Goal: Task Accomplishment & Management: Manage account settings

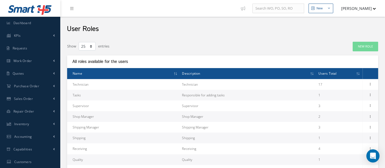
select select "25"
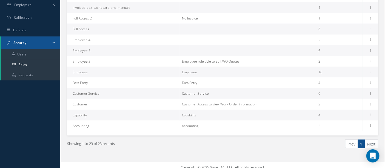
scroll to position [199, 0]
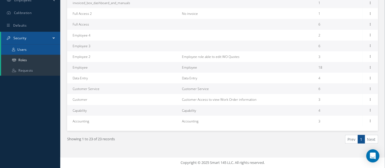
click at [33, 51] on link "Users" at bounding box center [30, 49] width 59 height 10
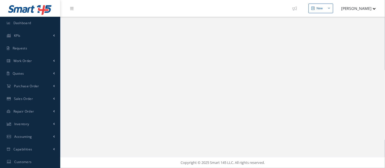
select select "25"
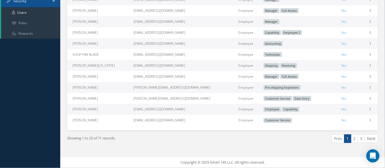
scroll to position [240, 0]
click at [354, 138] on link "2" at bounding box center [354, 138] width 7 height 8
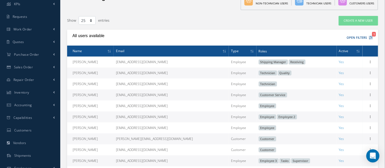
scroll to position [31, 0]
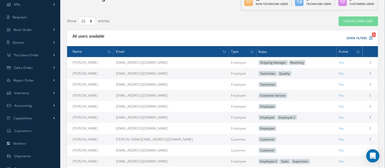
drag, startPoint x: 171, startPoint y: 113, endPoint x: 284, endPoint y: 100, distance: 113.5
click at [285, 100] on td "Customer Service" at bounding box center [296, 95] width 80 height 11
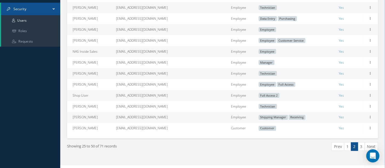
scroll to position [240, 0]
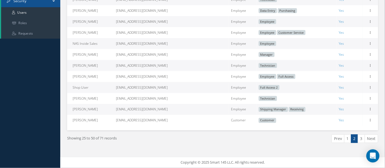
click at [359, 137] on link "3" at bounding box center [361, 138] width 7 height 8
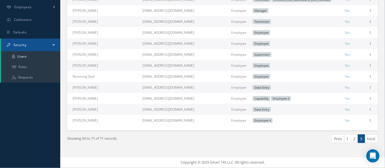
scroll to position [196, 0]
click at [347, 141] on link "1" at bounding box center [347, 138] width 7 height 8
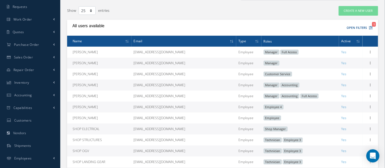
scroll to position [0, 0]
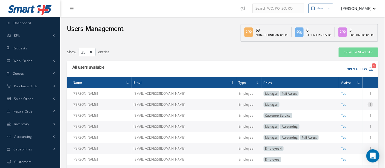
click at [370, 105] on icon at bounding box center [370, 104] width 5 height 4
click at [346, 107] on link "Edit" at bounding box center [344, 107] width 43 height 7
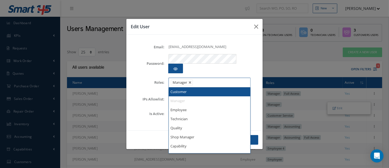
click at [207, 79] on ul "Manager" at bounding box center [210, 83] width 82 height 10
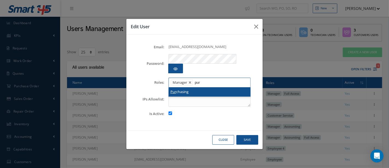
type input "pur"
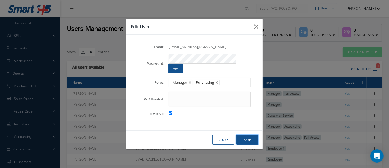
click at [246, 136] on button "Save" at bounding box center [248, 140] width 22 height 10
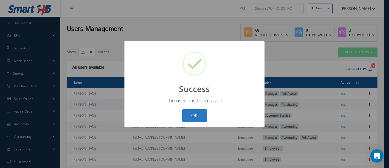
click at [197, 117] on button "OK" at bounding box center [194, 115] width 25 height 13
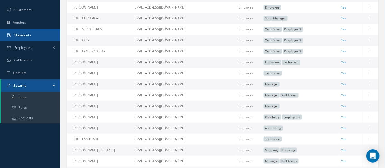
scroll to position [152, 0]
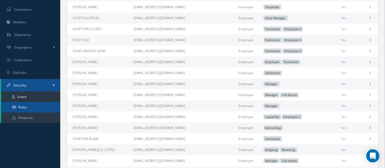
click at [29, 110] on link "Roles" at bounding box center [30, 107] width 59 height 10
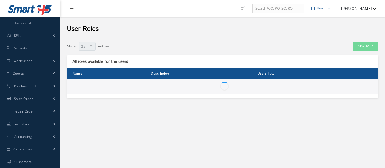
select select "25"
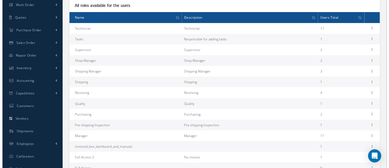
scroll to position [61, 0]
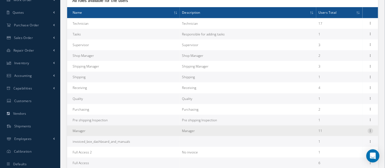
click at [370, 131] on icon at bounding box center [370, 130] width 5 height 4
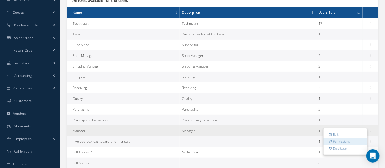
click at [348, 140] on link "Permissions" at bounding box center [344, 140] width 43 height 7
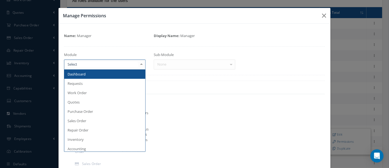
click at [140, 65] on div at bounding box center [142, 64] width 8 height 9
click at [125, 72] on span "Dashboard" at bounding box center [104, 73] width 81 height 9
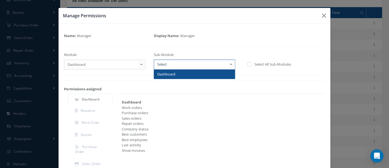
click at [229, 64] on div at bounding box center [232, 64] width 8 height 9
click at [203, 75] on span "Dashboard" at bounding box center [194, 73] width 81 height 9
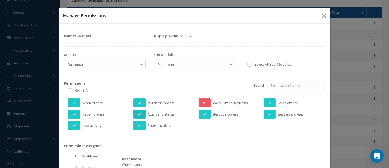
click at [138, 112] on icon at bounding box center [140, 114] width 4 height 4
click at [268, 102] on icon at bounding box center [270, 103] width 4 height 4
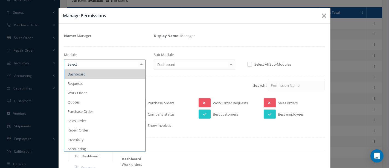
click at [141, 64] on div at bounding box center [142, 64] width 8 height 9
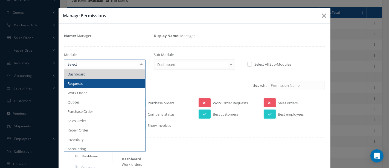
click at [100, 82] on span "Requests" at bounding box center [104, 83] width 81 height 9
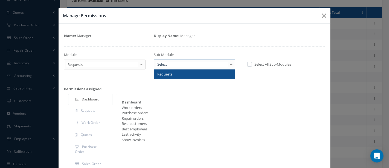
click at [230, 64] on div at bounding box center [232, 64] width 8 height 9
click at [203, 75] on span "Requests" at bounding box center [194, 73] width 81 height 9
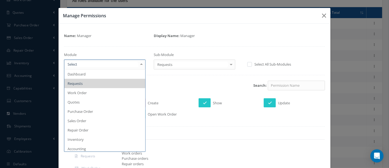
click at [139, 64] on div at bounding box center [142, 64] width 8 height 9
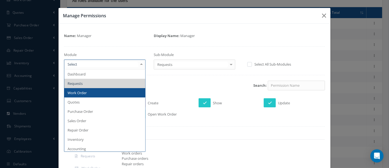
click at [82, 92] on span "Work Order" at bounding box center [77, 92] width 19 height 5
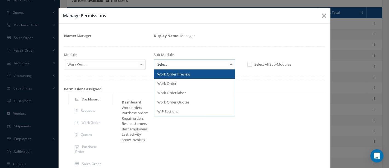
click at [228, 65] on div at bounding box center [232, 64] width 8 height 9
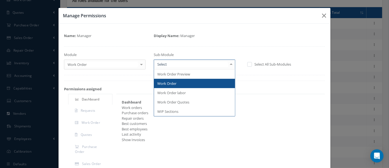
click at [176, 84] on span "Work Order" at bounding box center [194, 83] width 81 height 9
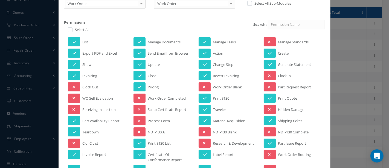
scroll to position [91, 0]
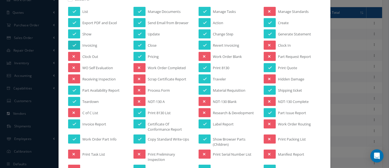
click at [74, 44] on icon at bounding box center [75, 45] width 4 height 4
click at [76, 122] on button at bounding box center [74, 123] width 12 height 9
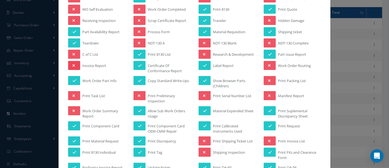
scroll to position [152, 0]
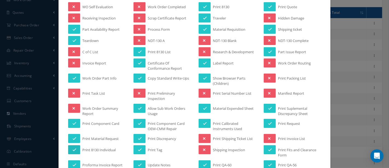
click at [73, 148] on icon at bounding box center [75, 150] width 4 height 4
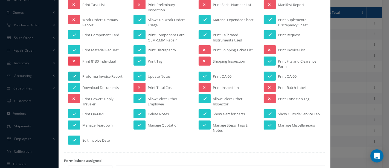
scroll to position [243, 0]
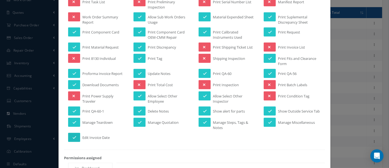
click at [74, 139] on icon at bounding box center [75, 137] width 4 height 4
click at [139, 124] on icon at bounding box center [140, 122] width 4 height 4
click at [140, 109] on button at bounding box center [140, 110] width 12 height 9
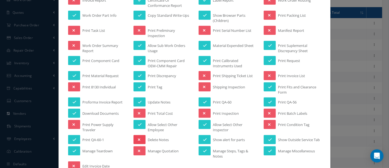
scroll to position [213, 0]
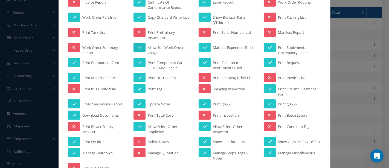
click at [138, 46] on icon at bounding box center [140, 47] width 4 height 4
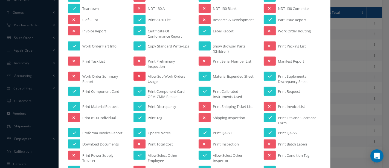
scroll to position [182, 0]
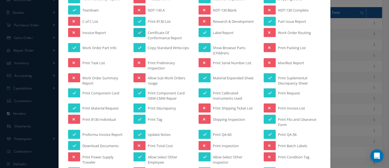
click at [139, 31] on icon at bounding box center [140, 33] width 4 height 4
click at [140, 19] on button at bounding box center [140, 21] width 12 height 9
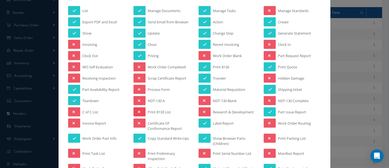
scroll to position [91, 0]
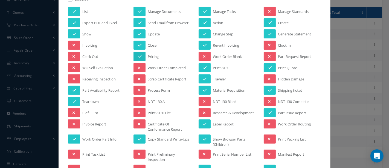
click at [138, 55] on icon at bounding box center [140, 57] width 4 height 4
click at [138, 43] on icon at bounding box center [140, 45] width 4 height 4
click at [204, 43] on icon at bounding box center [205, 45] width 4 height 4
click at [205, 66] on button at bounding box center [205, 67] width 12 height 9
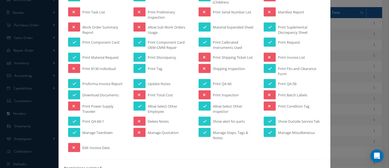
scroll to position [243, 0]
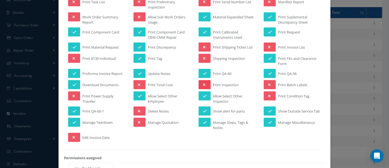
click at [205, 80] on button at bounding box center [205, 84] width 12 height 9
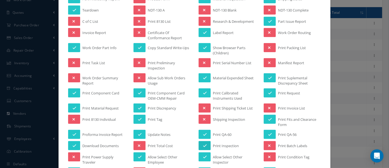
scroll to position [213, 0]
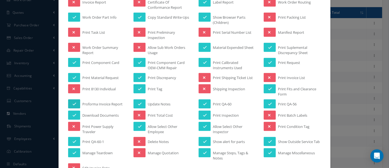
click at [73, 102] on icon at bounding box center [75, 104] width 4 height 4
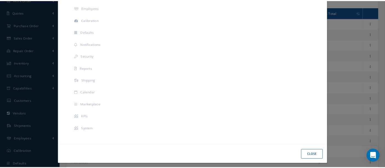
scroll to position [554, 0]
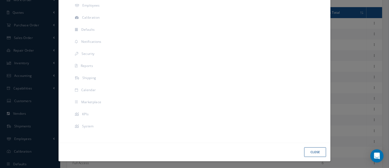
click at [311, 152] on button "Close" at bounding box center [316, 152] width 22 height 10
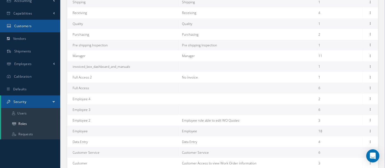
scroll to position [152, 0]
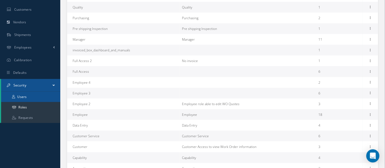
click at [30, 98] on link "Users" at bounding box center [30, 96] width 59 height 10
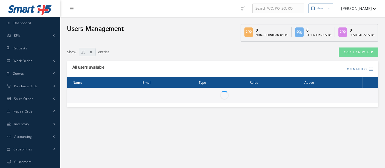
select select "25"
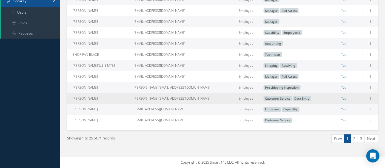
scroll to position [240, 0]
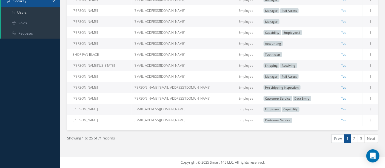
click at [353, 137] on link "2" at bounding box center [354, 138] width 7 height 8
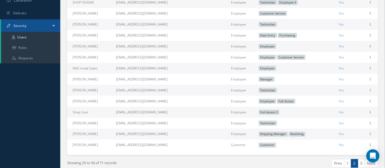
scroll to position [240, 0]
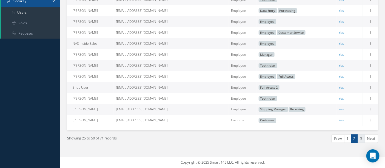
click at [361, 139] on link "3" at bounding box center [361, 138] width 7 height 8
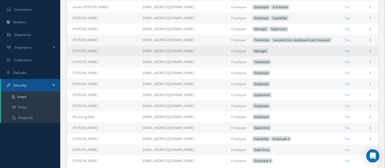
scroll to position [196, 0]
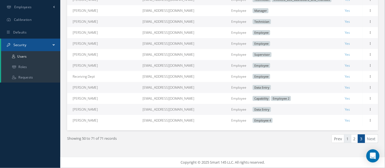
click at [347, 137] on link "1" at bounding box center [347, 138] width 7 height 8
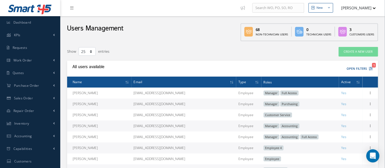
scroll to position [0, 0]
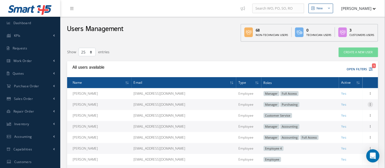
click at [371, 105] on icon at bounding box center [370, 104] width 5 height 4
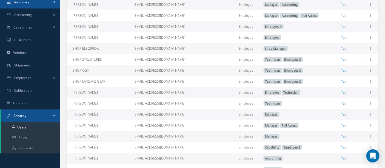
scroll to position [152, 0]
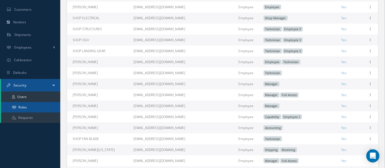
click at [34, 105] on link "Roles" at bounding box center [30, 107] width 59 height 10
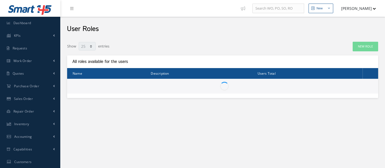
select select "25"
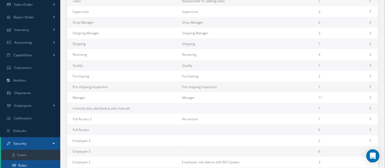
scroll to position [152, 0]
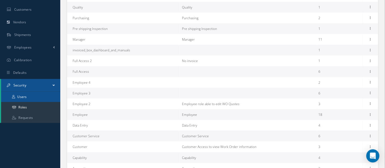
click at [32, 98] on link "Users" at bounding box center [30, 96] width 59 height 10
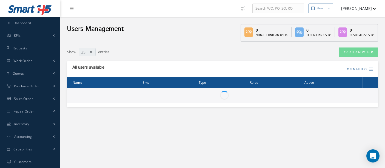
select select "25"
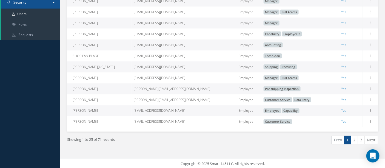
scroll to position [240, 0]
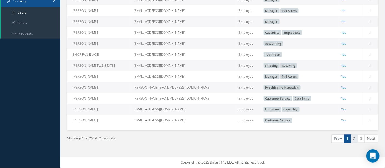
click at [354, 137] on link "2" at bounding box center [354, 138] width 7 height 8
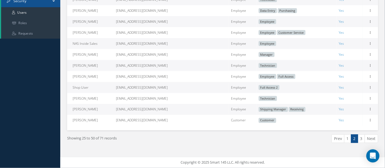
scroll to position [240, 0]
click at [362, 137] on link "3" at bounding box center [361, 138] width 7 height 8
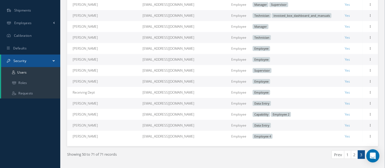
scroll to position [182, 0]
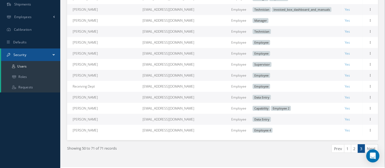
click at [346, 152] on link "1" at bounding box center [347, 148] width 7 height 8
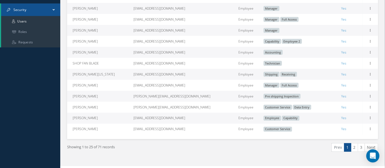
scroll to position [229, 0]
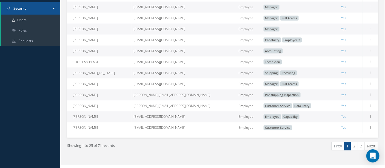
click at [353, 150] on link "2" at bounding box center [354, 146] width 7 height 8
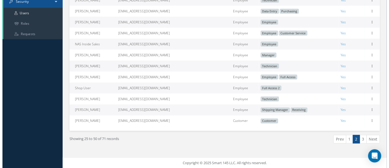
scroll to position [240, 0]
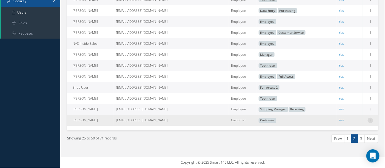
click at [370, 122] on icon at bounding box center [370, 119] width 5 height 4
click at [349, 122] on link "Edit" at bounding box center [344, 123] width 43 height 7
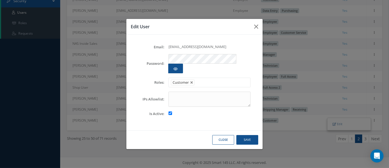
click at [170, 111] on input "checkbox" at bounding box center [171, 113] width 4 height 4
checkbox input "false"
click at [192, 81] on link at bounding box center [191, 82] width 3 height 3
type input "Select"
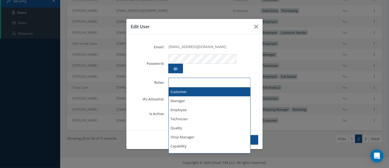
click at [192, 78] on ul at bounding box center [210, 83] width 82 height 10
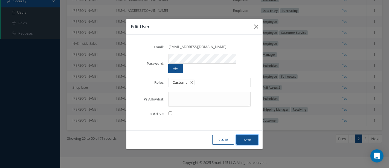
click at [243, 135] on button "Save" at bounding box center [248, 140] width 22 height 10
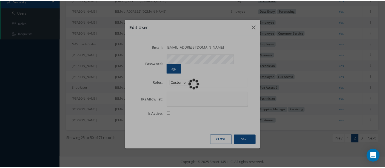
scroll to position [107, 0]
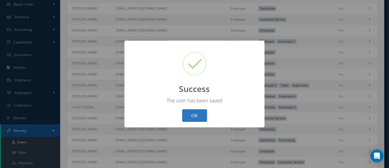
click at [195, 117] on button "OK" at bounding box center [194, 115] width 25 height 13
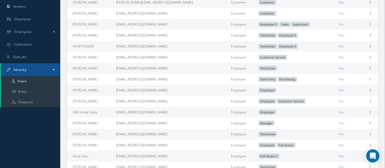
scroll to position [240, 0]
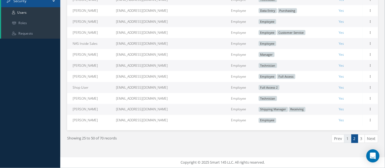
click at [348, 138] on link "1" at bounding box center [347, 138] width 7 height 8
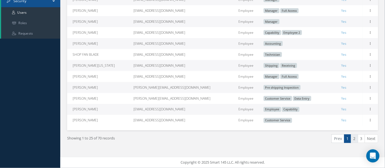
click at [354, 139] on link "2" at bounding box center [354, 138] width 7 height 8
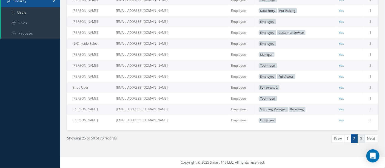
click at [361, 137] on link "3" at bounding box center [361, 138] width 7 height 8
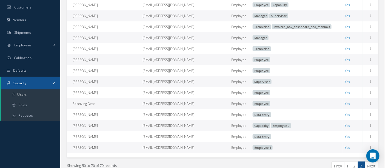
scroll to position [185, 0]
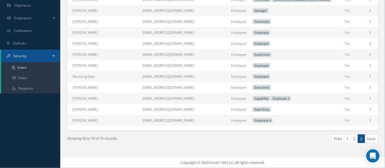
click at [348, 138] on link "1" at bounding box center [347, 138] width 7 height 8
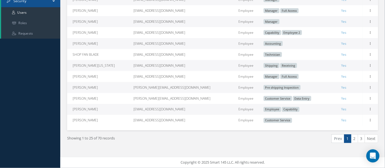
scroll to position [240, 0]
click at [354, 139] on link "2" at bounding box center [354, 138] width 7 height 8
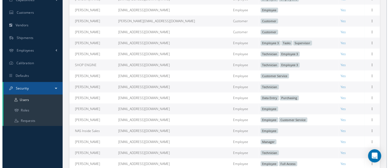
scroll to position [152, 0]
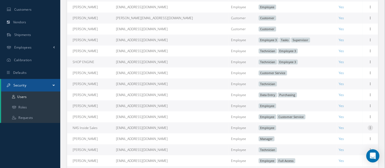
click at [372, 129] on icon at bounding box center [370, 127] width 5 height 4
click at [354, 134] on link "Edit" at bounding box center [344, 131] width 43 height 7
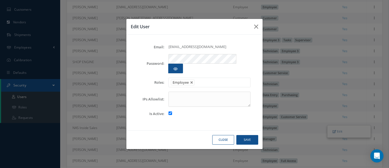
click at [171, 111] on input "checkbox" at bounding box center [171, 113] width 4 height 4
checkbox input "false"
click at [246, 135] on button "Save" at bounding box center [248, 140] width 22 height 10
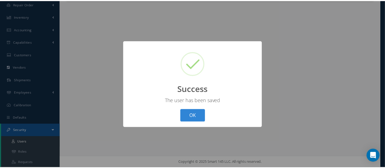
scroll to position [107, 0]
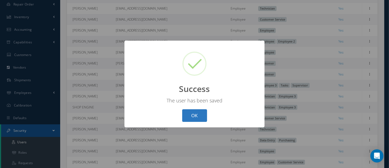
click at [194, 117] on button "OK" at bounding box center [194, 115] width 25 height 13
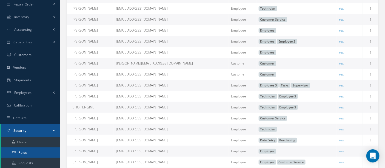
click at [31, 155] on link "Roles" at bounding box center [30, 152] width 59 height 10
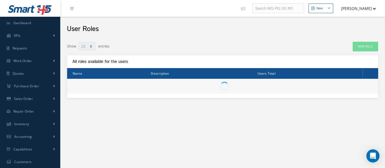
select select "25"
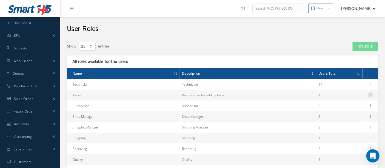
click at [370, 94] on icon at bounding box center [370, 94] width 5 height 4
click at [352, 105] on link "Permissions" at bounding box center [344, 105] width 43 height 7
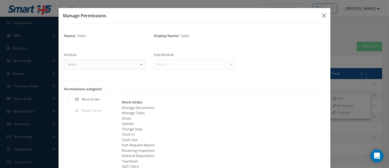
click at [139, 66] on div at bounding box center [142, 64] width 8 height 9
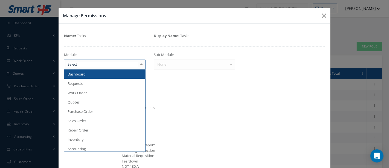
click at [126, 75] on span "Dashboard" at bounding box center [104, 73] width 81 height 9
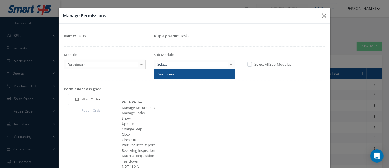
click at [230, 66] on div at bounding box center [232, 64] width 8 height 9
click at [220, 73] on span "Dashboard" at bounding box center [194, 73] width 81 height 9
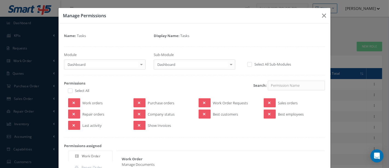
click at [138, 64] on div at bounding box center [142, 64] width 8 height 9
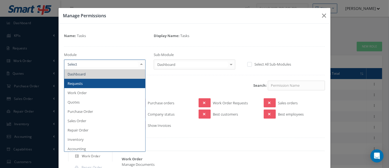
click at [99, 85] on span "Requests" at bounding box center [104, 83] width 81 height 9
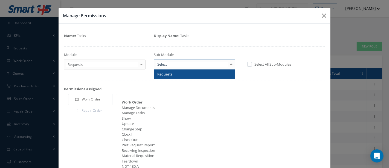
click at [229, 65] on div at bounding box center [232, 64] width 8 height 9
click at [205, 75] on span "Requests" at bounding box center [194, 73] width 81 height 9
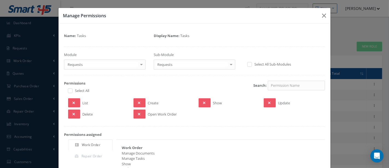
click at [139, 64] on div at bounding box center [142, 64] width 8 height 9
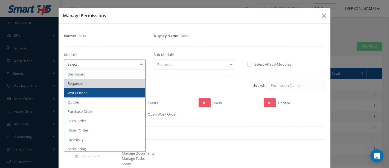
click at [111, 90] on span "Work Order" at bounding box center [104, 92] width 81 height 9
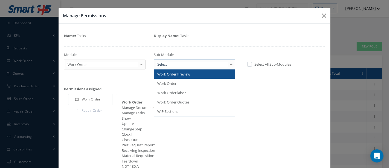
click at [228, 64] on div at bounding box center [232, 64] width 8 height 9
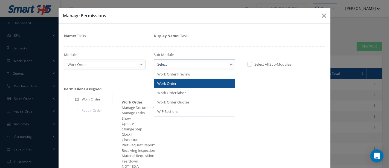
click at [188, 85] on span "Work Order" at bounding box center [194, 83] width 81 height 9
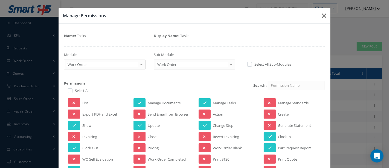
click at [318, 16] on button "button" at bounding box center [324, 15] width 13 height 15
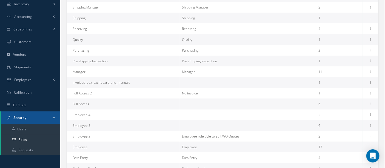
scroll to position [199, 0]
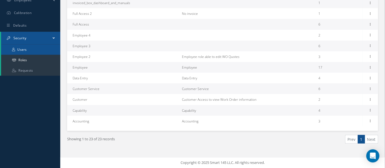
click at [25, 51] on link "Users" at bounding box center [30, 49] width 59 height 10
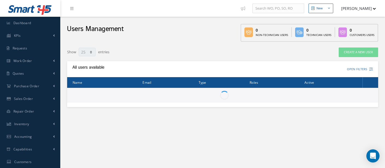
select select "25"
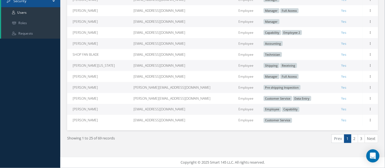
scroll to position [240, 0]
click at [355, 138] on link "2" at bounding box center [354, 138] width 7 height 8
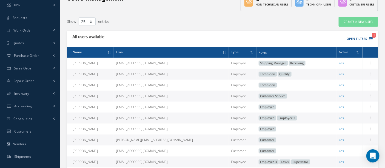
scroll to position [61, 0]
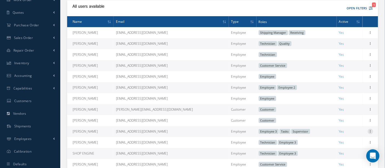
click at [369, 133] on icon at bounding box center [370, 130] width 5 height 4
click at [348, 136] on link "Edit" at bounding box center [344, 134] width 43 height 7
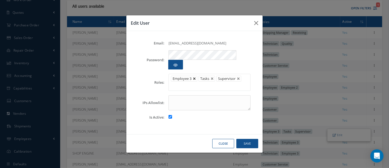
click at [194, 77] on link at bounding box center [194, 78] width 3 height 3
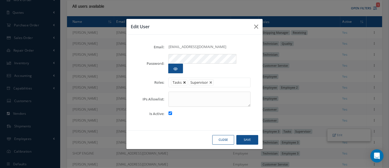
click at [184, 81] on link at bounding box center [184, 82] width 3 height 3
click at [243, 136] on button "Save" at bounding box center [248, 140] width 22 height 10
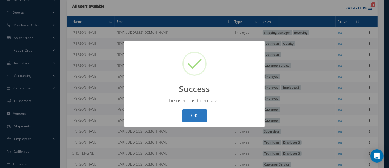
click at [199, 115] on button "OK" at bounding box center [194, 115] width 25 height 13
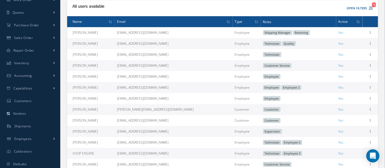
scroll to position [91, 0]
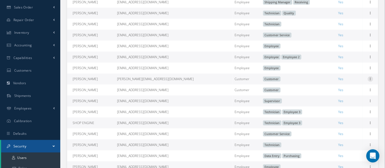
click at [369, 79] on icon at bounding box center [370, 78] width 5 height 4
click at [335, 83] on link "Edit" at bounding box center [344, 82] width 43 height 7
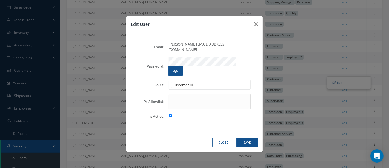
click at [170, 114] on input "checkbox" at bounding box center [171, 116] width 4 height 4
checkbox input "false"
click at [251, 137] on button "Save" at bounding box center [248, 142] width 22 height 10
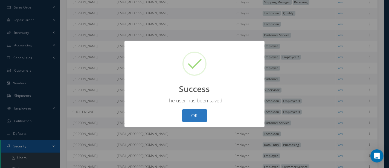
click at [198, 112] on button "OK" at bounding box center [194, 115] width 25 height 13
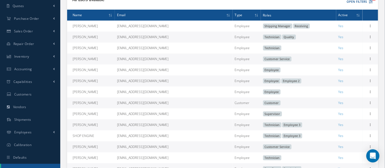
scroll to position [58, 0]
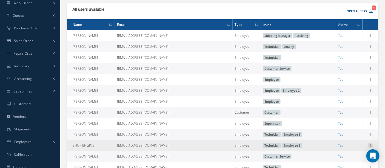
click at [369, 146] on icon at bounding box center [370, 144] width 5 height 4
click at [352, 147] on link "Edit" at bounding box center [344, 148] width 43 height 7
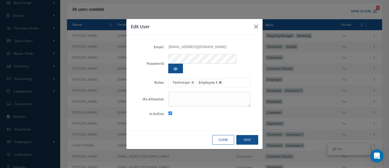
click at [220, 81] on link at bounding box center [220, 82] width 3 height 3
click at [249, 135] on button "Save" at bounding box center [248, 140] width 22 height 10
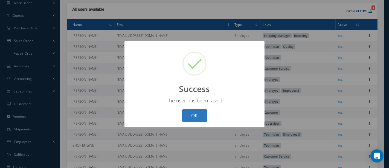
click at [192, 114] on button "OK" at bounding box center [194, 115] width 25 height 13
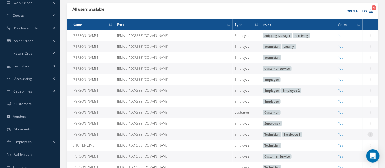
click at [369, 136] on icon at bounding box center [370, 133] width 5 height 4
click at [342, 138] on link "Edit" at bounding box center [344, 137] width 43 height 7
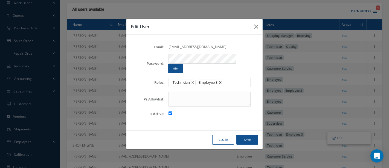
click at [221, 81] on link at bounding box center [220, 82] width 3 height 3
click at [248, 135] on button "Save" at bounding box center [248, 140] width 22 height 10
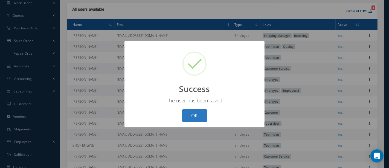
click at [199, 115] on button "OK" at bounding box center [194, 115] width 25 height 13
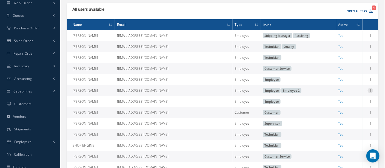
click at [369, 92] on icon at bounding box center [370, 90] width 5 height 4
click at [349, 93] on link "Edit" at bounding box center [344, 93] width 43 height 7
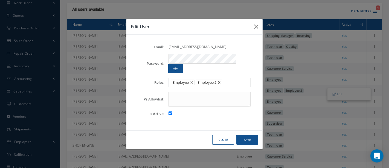
click at [218, 81] on link at bounding box center [219, 82] width 3 height 3
click at [244, 135] on button "Save" at bounding box center [248, 140] width 22 height 10
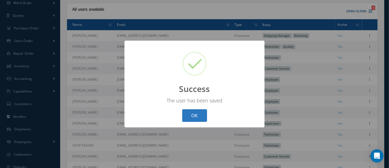
click at [196, 114] on button "OK" at bounding box center [194, 115] width 25 height 13
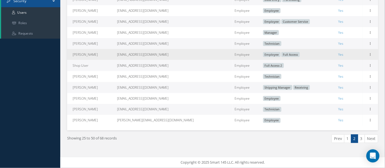
scroll to position [240, 0]
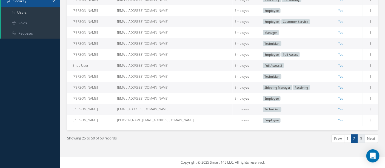
click at [362, 137] on link "3" at bounding box center [361, 138] width 7 height 8
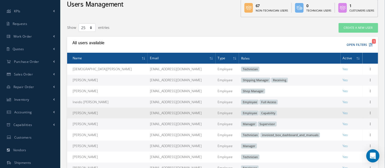
scroll to position [16, 0]
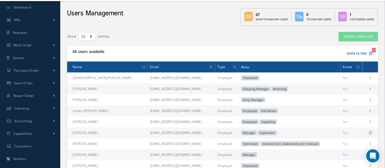
click at [368, 134] on icon at bounding box center [370, 132] width 5 height 4
click at [344, 136] on link "Edit" at bounding box center [344, 136] width 43 height 7
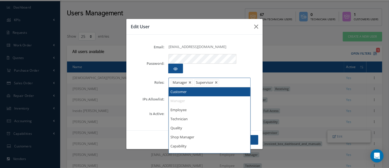
click at [189, 79] on li "Manager" at bounding box center [182, 82] width 22 height 6
click at [189, 81] on link at bounding box center [190, 82] width 3 height 3
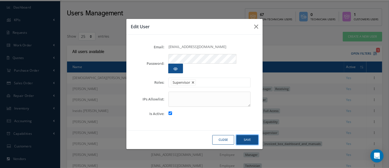
click at [245, 135] on button "Save" at bounding box center [248, 140] width 22 height 10
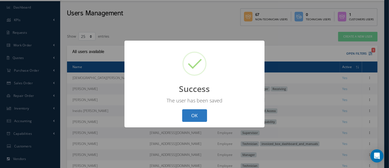
click at [199, 118] on button "OK" at bounding box center [194, 115] width 25 height 13
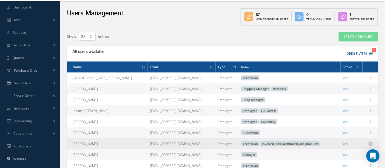
click at [371, 143] on icon at bounding box center [370, 143] width 5 height 4
click at [337, 148] on link "Edit" at bounding box center [344, 147] width 43 height 7
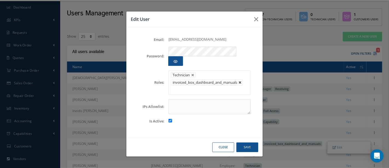
click at [240, 81] on link at bounding box center [240, 82] width 3 height 3
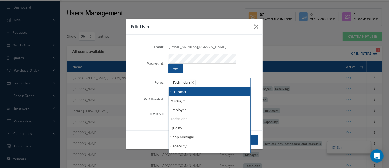
click at [221, 78] on ul "Technician" at bounding box center [210, 83] width 82 height 10
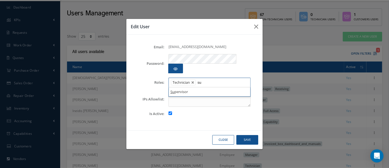
type input "su"
click at [246, 135] on button "Save" at bounding box center [248, 140] width 22 height 10
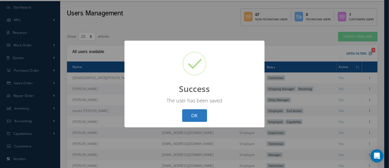
click at [199, 112] on button "OK" at bounding box center [194, 115] width 25 height 13
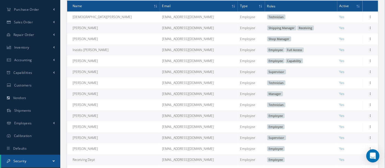
scroll to position [107, 0]
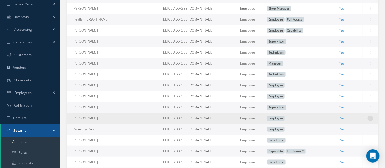
click at [371, 120] on icon at bounding box center [370, 117] width 5 height 4
click at [339, 122] on link "Edit" at bounding box center [344, 121] width 43 height 7
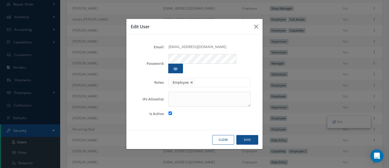
click at [204, 79] on li at bounding box center [200, 82] width 11 height 7
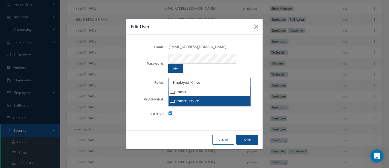
type input "cu"
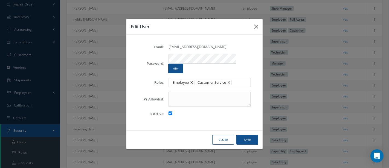
click at [192, 81] on link at bounding box center [191, 82] width 3 height 3
click at [245, 135] on button "Save" at bounding box center [248, 140] width 22 height 10
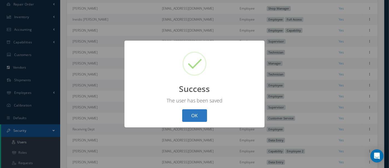
click at [197, 114] on button "OK" at bounding box center [194, 115] width 25 height 13
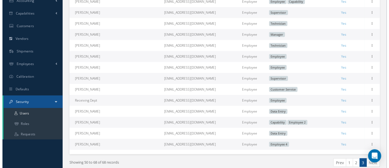
scroll to position [137, 0]
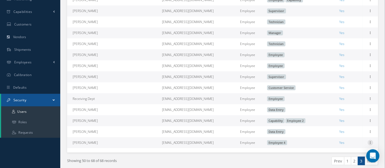
click at [370, 144] on icon at bounding box center [370, 142] width 5 height 4
click at [333, 149] on link "Edit" at bounding box center [344, 145] width 43 height 7
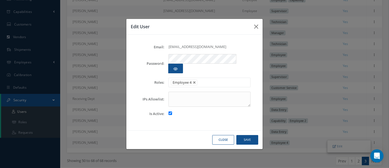
click at [210, 78] on ul "Employee 4" at bounding box center [210, 83] width 82 height 10
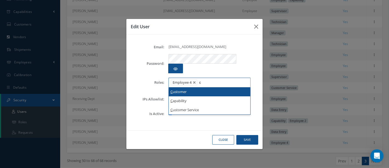
type input "c"
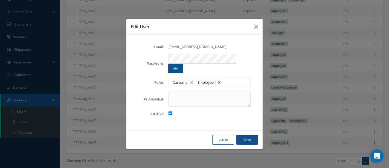
click at [219, 81] on link at bounding box center [219, 82] width 3 height 3
click at [246, 135] on button "Save" at bounding box center [248, 140] width 22 height 10
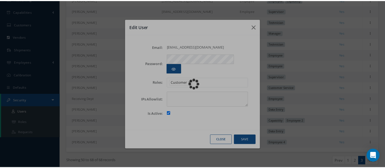
scroll to position [107, 0]
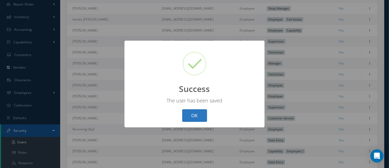
click at [198, 112] on button "OK" at bounding box center [194, 115] width 25 height 13
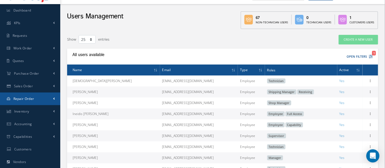
scroll to position [0, 0]
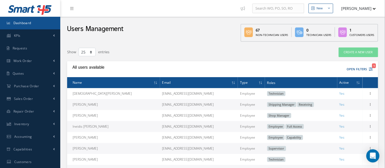
click at [22, 24] on span "Dashboard" at bounding box center [22, 23] width 18 height 5
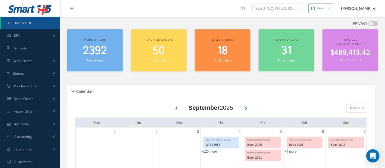
click at [22, 24] on span "Dashboard" at bounding box center [22, 23] width 18 height 5
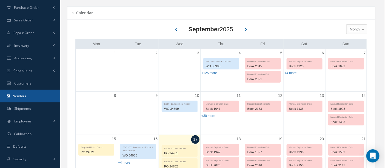
scroll to position [91, 0]
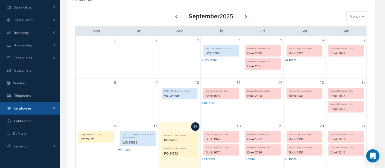
click at [29, 108] on span "Employees" at bounding box center [23, 108] width 18 height 5
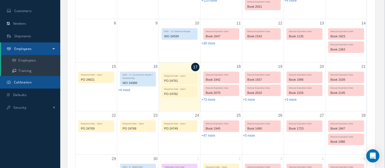
scroll to position [152, 0]
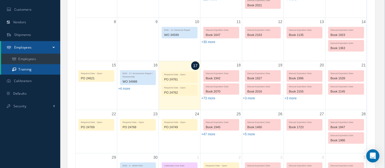
click at [28, 69] on link "Training" at bounding box center [30, 69] width 59 height 10
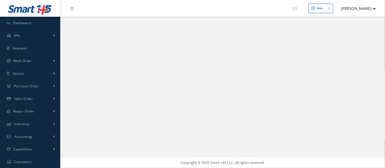
select select "25"
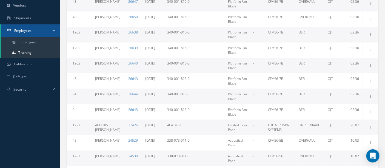
scroll to position [182, 0]
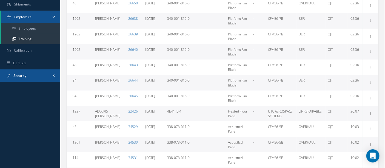
click at [22, 75] on span "Security" at bounding box center [19, 75] width 13 height 5
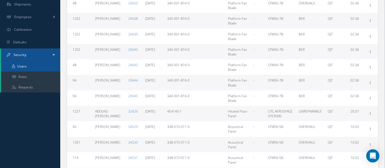
click at [28, 67] on link "Users" at bounding box center [30, 66] width 59 height 10
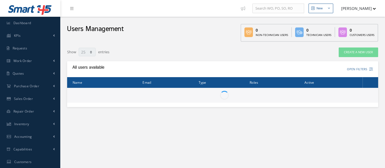
select select "25"
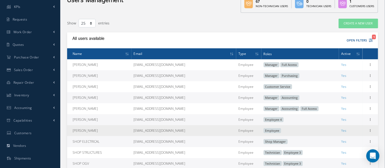
scroll to position [61, 0]
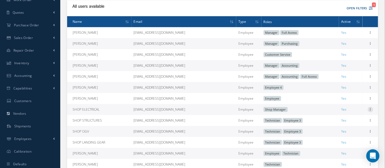
click at [371, 111] on icon at bounding box center [370, 109] width 5 height 4
click at [340, 113] on link "Edit" at bounding box center [344, 112] width 43 height 7
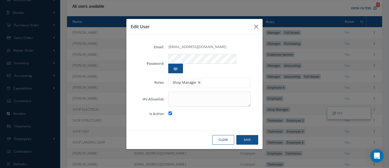
click at [214, 78] on ul "Shop Manager" at bounding box center [210, 83] width 82 height 10
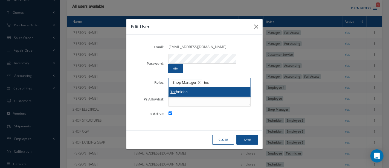
type input "tec"
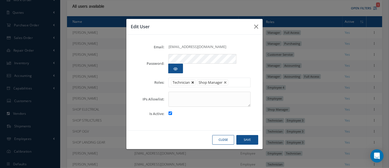
click at [193, 81] on link at bounding box center [192, 82] width 3 height 3
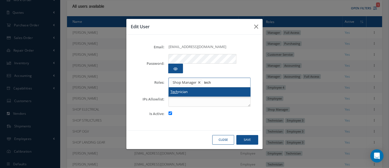
type input "tech"
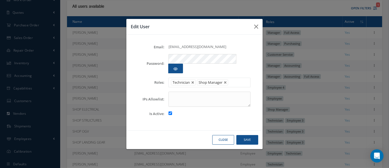
click at [227, 81] on link at bounding box center [225, 82] width 3 height 3
click at [254, 135] on button "Save" at bounding box center [248, 140] width 22 height 10
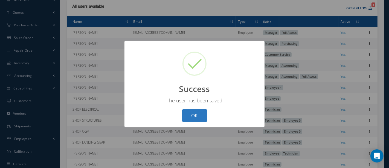
click at [194, 114] on button "OK" at bounding box center [194, 115] width 25 height 13
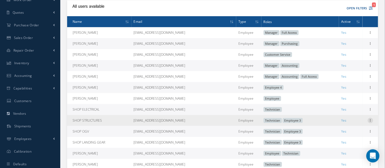
click at [369, 122] on icon at bounding box center [370, 119] width 5 height 4
click at [336, 124] on link "Edit" at bounding box center [344, 123] width 43 height 7
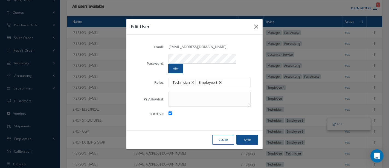
click at [222, 81] on link at bounding box center [220, 82] width 3 height 3
click at [248, 135] on button "Save" at bounding box center [248, 140] width 22 height 10
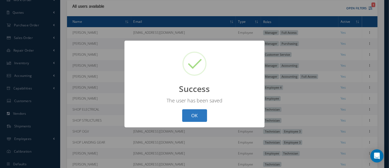
click at [186, 111] on button "OK" at bounding box center [194, 115] width 25 height 13
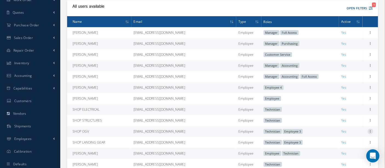
click at [370, 133] on icon at bounding box center [370, 130] width 5 height 4
click at [346, 138] on link "Edit" at bounding box center [344, 134] width 43 height 7
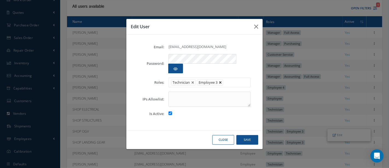
click at [222, 81] on link at bounding box center [220, 82] width 3 height 3
click at [250, 136] on button "Save" at bounding box center [248, 140] width 22 height 10
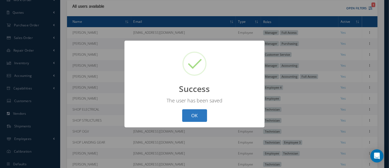
click at [193, 113] on button "OK" at bounding box center [194, 115] width 25 height 13
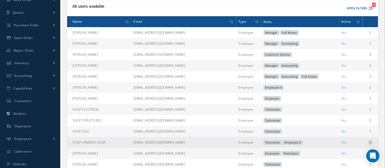
click at [369, 144] on icon at bounding box center [370, 141] width 5 height 4
drag, startPoint x: 340, startPoint y: 147, endPoint x: 336, endPoint y: 146, distance: 4.0
click at [339, 147] on link "Edit" at bounding box center [344, 145] width 43 height 7
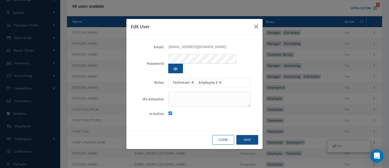
click at [222, 81] on link at bounding box center [220, 82] width 3 height 3
click at [253, 135] on button "Save" at bounding box center [248, 140] width 22 height 10
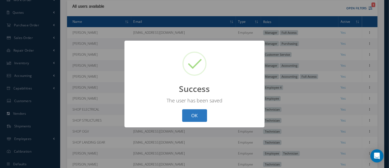
click at [202, 114] on button "OK" at bounding box center [194, 115] width 25 height 13
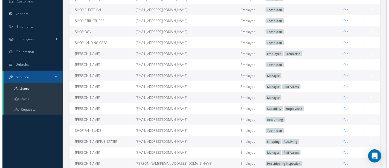
scroll to position [182, 0]
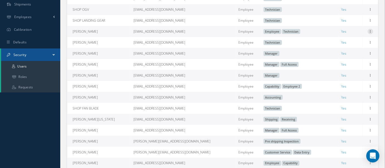
click at [370, 33] on icon at bounding box center [370, 31] width 5 height 4
click at [346, 37] on link "Edit" at bounding box center [344, 34] width 43 height 7
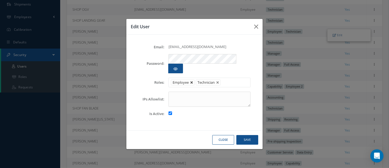
click at [192, 81] on link at bounding box center [191, 82] width 3 height 3
click at [244, 135] on button "Save" at bounding box center [248, 140] width 22 height 10
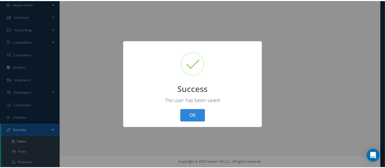
scroll to position [107, 0]
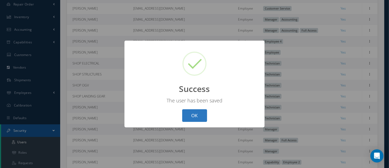
click at [200, 117] on button "OK" at bounding box center [194, 115] width 25 height 13
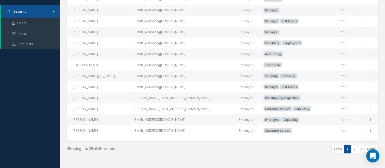
scroll to position [229, 0]
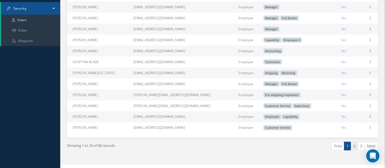
click at [356, 150] on link "2" at bounding box center [354, 146] width 7 height 8
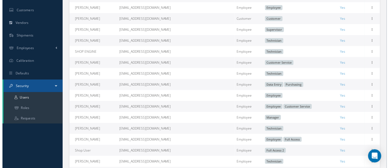
scroll to position [152, 0]
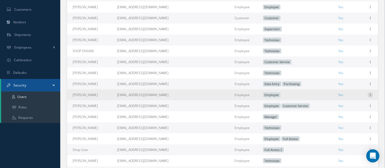
click at [369, 96] on icon at bounding box center [370, 94] width 5 height 4
click at [337, 101] on link "Edit" at bounding box center [344, 98] width 43 height 7
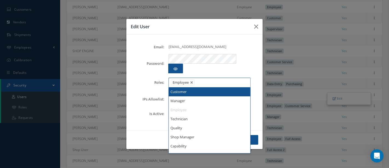
click at [209, 79] on ul "Employee" at bounding box center [210, 83] width 82 height 10
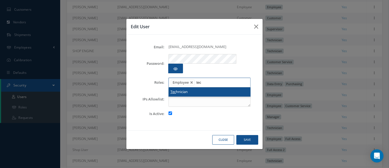
type input "tec"
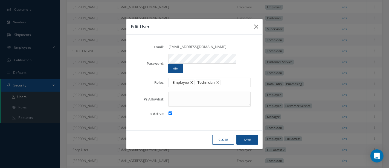
click at [191, 81] on link at bounding box center [191, 82] width 3 height 3
click at [245, 135] on button "Save" at bounding box center [248, 140] width 22 height 10
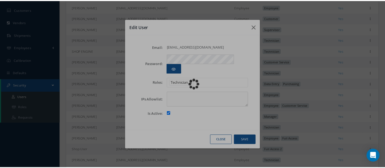
scroll to position [107, 0]
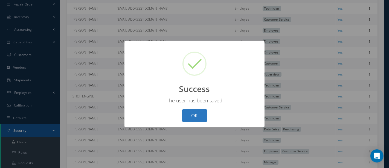
click at [194, 114] on button "OK" at bounding box center [194, 115] width 25 height 13
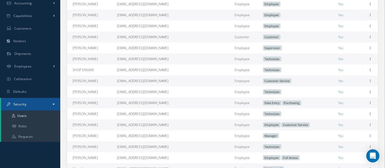
scroll to position [137, 0]
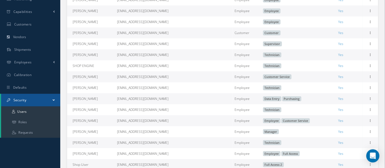
click at [263, 123] on span "Employee" at bounding box center [272, 120] width 18 height 5
click at [369, 122] on icon at bounding box center [370, 120] width 5 height 4
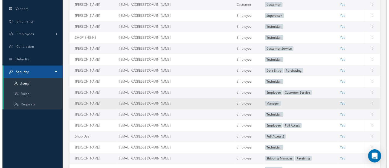
scroll to position [168, 0]
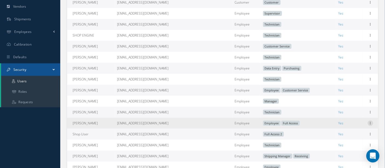
click at [368, 125] on icon at bounding box center [370, 122] width 5 height 4
click at [345, 127] on link "Edit" at bounding box center [344, 126] width 43 height 7
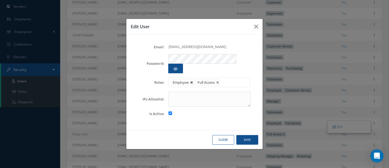
click at [192, 81] on link at bounding box center [191, 82] width 3 height 3
click at [249, 136] on button "Save" at bounding box center [248, 140] width 22 height 10
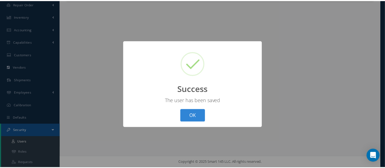
scroll to position [107, 0]
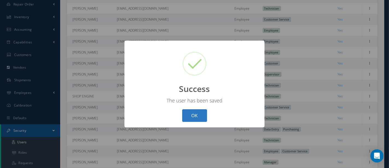
click at [199, 116] on button "OK" at bounding box center [194, 115] width 25 height 13
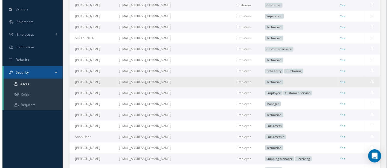
scroll to position [168, 0]
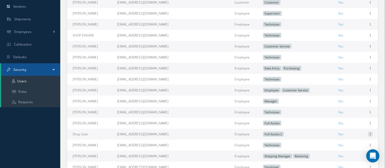
click at [368, 136] on icon at bounding box center [370, 133] width 5 height 4
click at [349, 141] on link "Edit" at bounding box center [344, 137] width 43 height 7
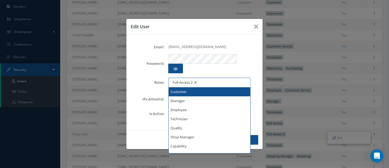
click at [213, 79] on ul "Full Access 2" at bounding box center [210, 83] width 82 height 10
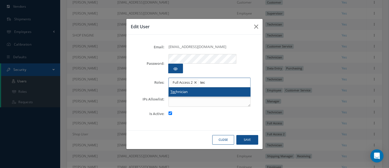
type input "tec"
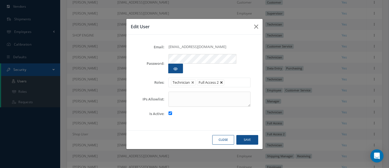
click at [222, 81] on link at bounding box center [221, 82] width 3 height 3
click at [249, 135] on button "Save" at bounding box center [248, 140] width 22 height 10
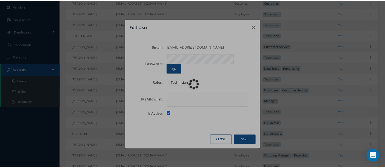
scroll to position [107, 0]
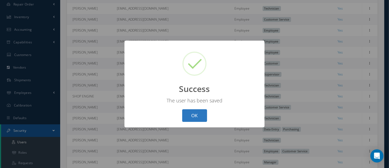
click at [200, 111] on button "OK" at bounding box center [194, 115] width 25 height 13
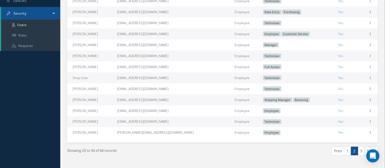
scroll to position [229, 0]
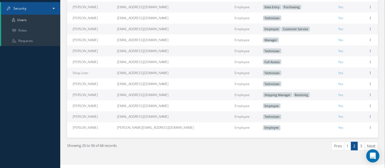
click at [362, 150] on link "3" at bounding box center [361, 146] width 7 height 8
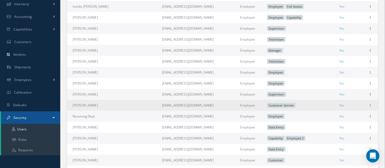
scroll to position [132, 0]
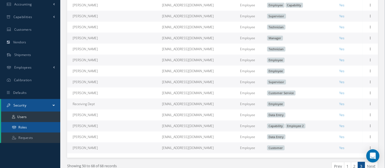
click at [29, 128] on link "Roles" at bounding box center [30, 127] width 59 height 10
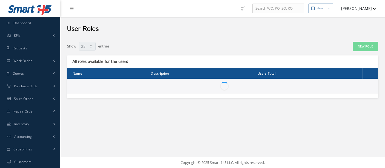
select select "25"
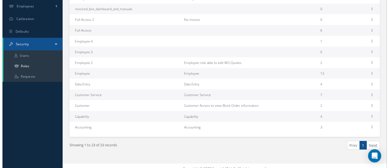
scroll to position [199, 0]
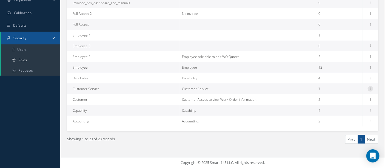
click at [372, 88] on icon at bounding box center [370, 88] width 5 height 4
click at [338, 97] on link "Permissions" at bounding box center [344, 99] width 43 height 7
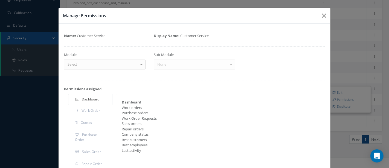
click at [139, 64] on div at bounding box center [142, 64] width 8 height 9
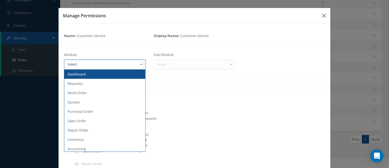
click at [79, 74] on span "Dashboard" at bounding box center [77, 73] width 18 height 5
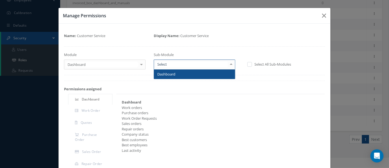
click at [228, 64] on div at bounding box center [232, 64] width 8 height 9
click at [210, 71] on span "Dashboard" at bounding box center [194, 73] width 81 height 9
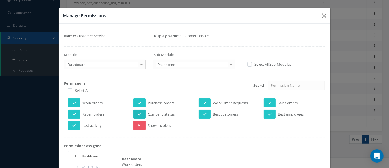
click at [138, 113] on icon at bounding box center [140, 114] width 4 height 4
click at [264, 114] on button at bounding box center [270, 113] width 12 height 9
click at [142, 101] on button at bounding box center [140, 102] width 12 height 9
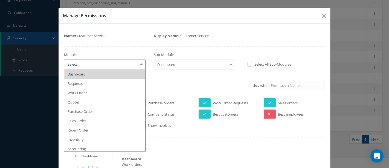
click at [142, 65] on div at bounding box center [142, 64] width 8 height 9
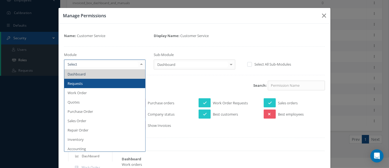
click at [118, 81] on span "Requests" at bounding box center [104, 83] width 81 height 9
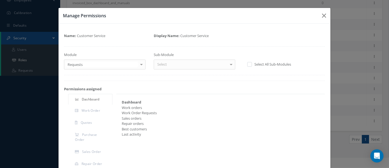
click at [230, 65] on div at bounding box center [232, 64] width 8 height 9
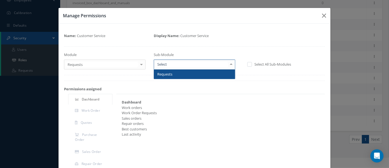
click at [217, 72] on span "Requests" at bounding box center [194, 73] width 81 height 9
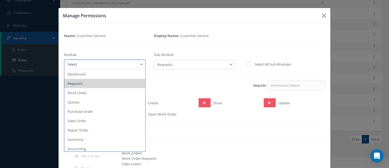
click at [140, 67] on div at bounding box center [142, 64] width 8 height 9
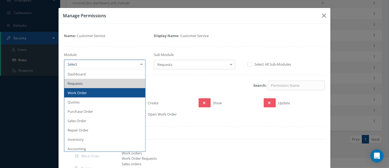
click at [107, 93] on span "Work Order" at bounding box center [104, 92] width 81 height 9
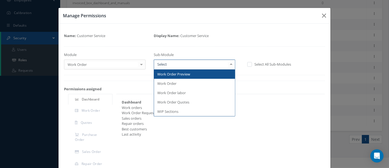
click at [230, 65] on div at bounding box center [232, 64] width 8 height 9
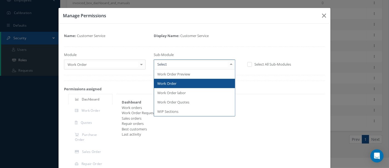
click at [203, 84] on span "Work Order" at bounding box center [194, 83] width 81 height 9
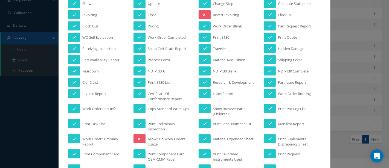
scroll to position [243, 0]
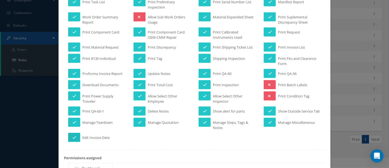
click at [75, 139] on icon at bounding box center [75, 137] width 4 height 4
click at [74, 56] on icon at bounding box center [75, 58] width 4 height 4
click at [73, 45] on icon at bounding box center [75, 47] width 4 height 4
click at [76, 31] on button at bounding box center [74, 31] width 12 height 9
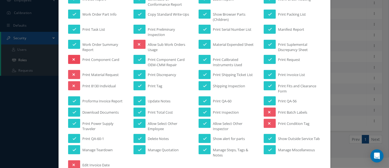
scroll to position [213, 0]
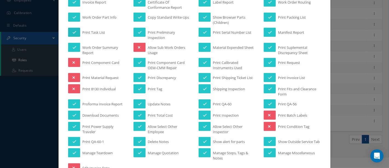
click at [75, 31] on icon at bounding box center [75, 32] width 4 height 4
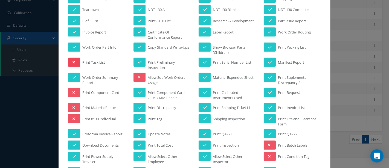
scroll to position [182, 0]
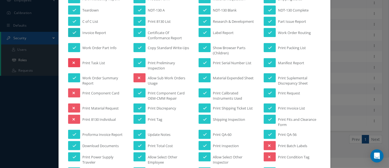
click at [75, 31] on icon at bounding box center [75, 33] width 4 height 4
click at [73, 20] on icon at bounding box center [75, 21] width 4 height 4
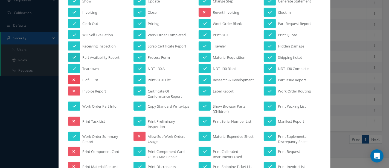
scroll to position [122, 0]
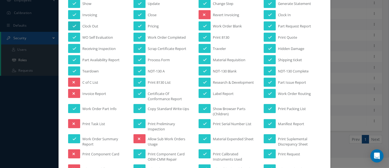
click at [71, 22] on button at bounding box center [74, 25] width 12 height 9
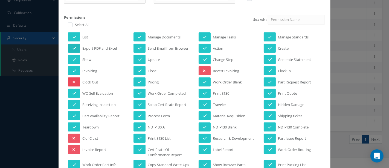
scroll to position [61, 0]
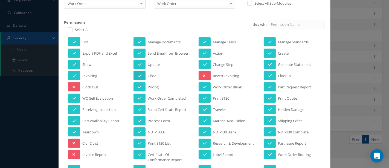
click at [140, 75] on icon at bounding box center [140, 76] width 4 height 4
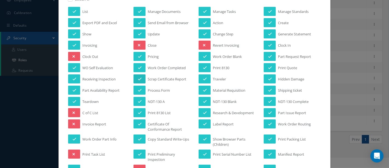
click at [139, 77] on icon at bounding box center [140, 79] width 4 height 4
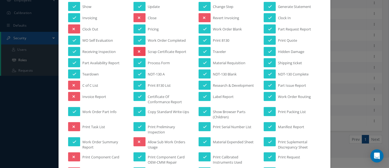
scroll to position [122, 0]
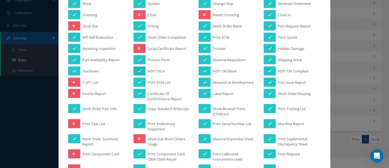
click at [138, 69] on icon at bounding box center [140, 71] width 4 height 4
click at [138, 80] on icon at bounding box center [140, 82] width 4 height 4
click at [139, 91] on icon at bounding box center [140, 93] width 4 height 4
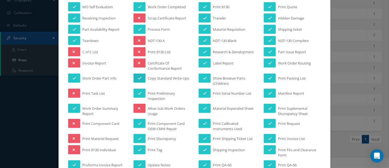
click at [138, 76] on icon at bounding box center [140, 78] width 4 height 4
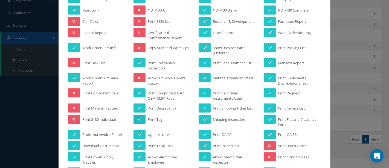
click at [139, 117] on icon at bounding box center [140, 119] width 4 height 4
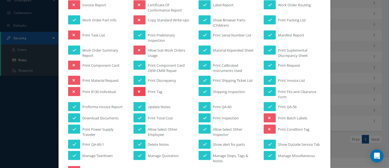
scroll to position [213, 0]
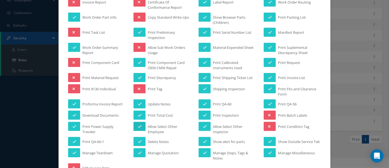
click at [139, 124] on icon at bounding box center [140, 126] width 4 height 4
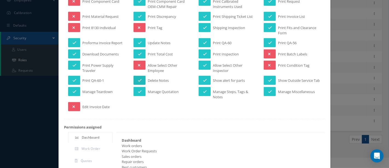
click at [138, 78] on icon at bounding box center [140, 80] width 4 height 4
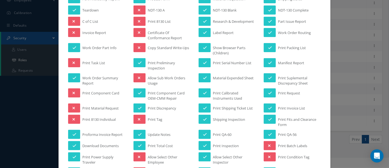
scroll to position [304, 0]
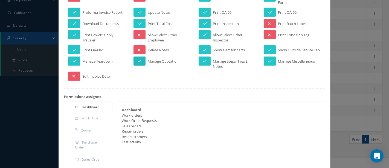
click at [138, 63] on icon at bounding box center [140, 61] width 4 height 4
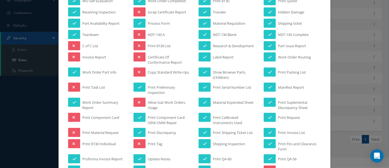
scroll to position [213, 0]
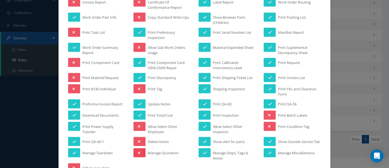
click at [140, 151] on button at bounding box center [140, 152] width 12 height 9
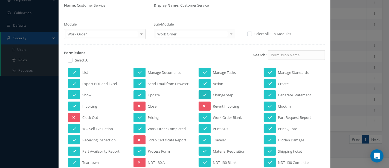
scroll to position [61, 0]
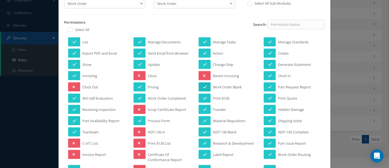
click at [203, 85] on icon at bounding box center [205, 87] width 4 height 4
click at [203, 96] on icon at bounding box center [205, 98] width 4 height 4
click at [205, 107] on icon at bounding box center [205, 109] width 4 height 4
click at [203, 119] on icon at bounding box center [205, 121] width 4 height 4
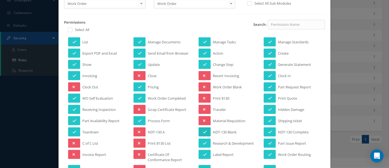
click at [200, 129] on button at bounding box center [205, 131] width 12 height 9
click at [201, 138] on button at bounding box center [205, 142] width 12 height 9
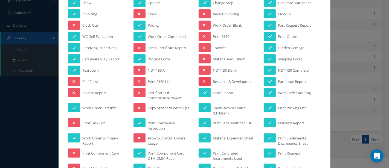
scroll to position [152, 0]
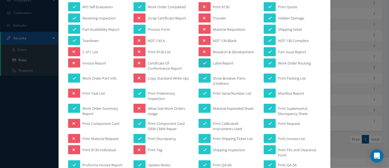
click at [205, 59] on button at bounding box center [205, 62] width 12 height 9
click at [204, 76] on icon at bounding box center [205, 78] width 4 height 4
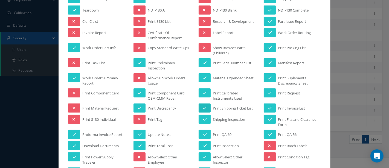
click at [203, 106] on icon at bounding box center [205, 108] width 4 height 4
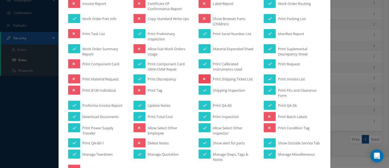
scroll to position [213, 0]
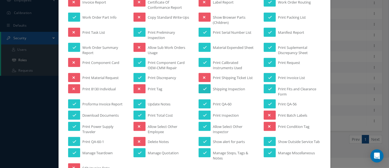
click at [203, 88] on icon at bounding box center [205, 89] width 4 height 4
click at [200, 88] on button at bounding box center [205, 88] width 12 height 9
click at [203, 124] on icon at bounding box center [205, 126] width 4 height 4
click at [204, 137] on button at bounding box center [205, 141] width 12 height 9
click at [203, 151] on icon at bounding box center [205, 153] width 4 height 4
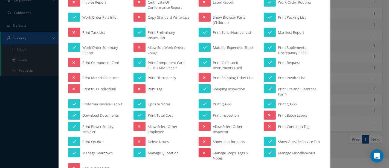
click at [200, 151] on button at bounding box center [205, 152] width 12 height 9
click at [268, 102] on icon at bounding box center [270, 104] width 4 height 4
click at [268, 87] on icon at bounding box center [270, 89] width 4 height 4
click at [268, 76] on icon at bounding box center [270, 78] width 4 height 4
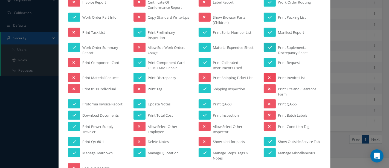
scroll to position [182, 0]
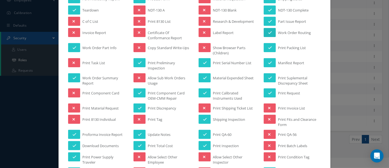
click at [268, 31] on icon at bounding box center [270, 33] width 4 height 4
click at [268, 20] on icon at bounding box center [270, 21] width 4 height 4
click at [268, 8] on icon at bounding box center [270, 10] width 4 height 4
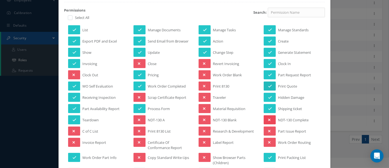
scroll to position [61, 0]
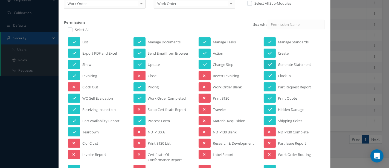
click at [268, 63] on icon at bounding box center [270, 64] width 4 height 4
click at [268, 64] on icon at bounding box center [269, 64] width 2 height 4
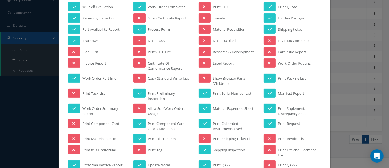
scroll to position [213, 0]
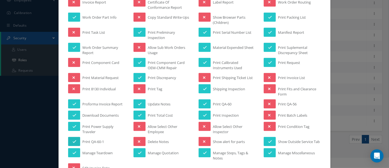
click at [70, 138] on button at bounding box center [74, 141] width 12 height 9
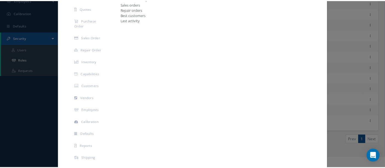
scroll to position [495, 0]
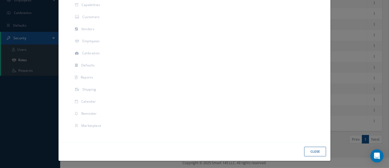
click at [307, 151] on button "Close" at bounding box center [316, 152] width 22 height 10
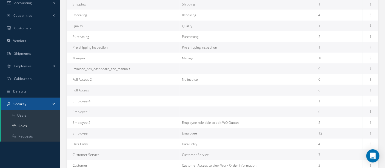
scroll to position [138, 0]
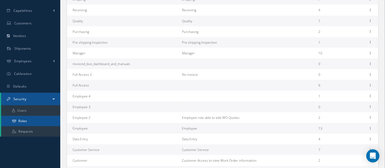
click at [25, 122] on link "Roles" at bounding box center [30, 121] width 59 height 10
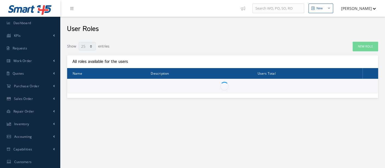
select select "25"
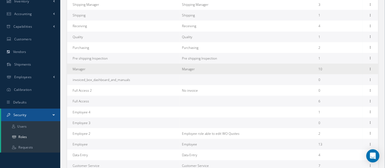
scroll to position [152, 0]
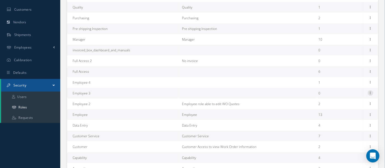
click at [369, 93] on icon at bounding box center [370, 92] width 5 height 4
click at [349, 103] on link "Remove" at bounding box center [344, 103] width 43 height 7
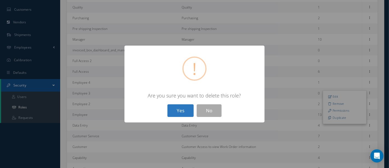
click at [187, 107] on button "Yes" at bounding box center [181, 110] width 26 height 13
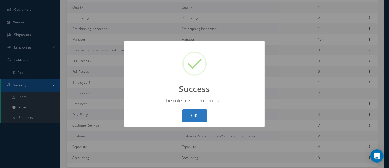
click at [191, 112] on button "OK" at bounding box center [194, 115] width 25 height 13
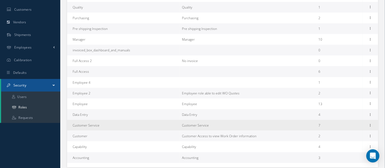
click at [125, 124] on td "Customer Service" at bounding box center [123, 125] width 113 height 11
click at [368, 125] on icon at bounding box center [370, 124] width 5 height 4
click at [347, 126] on link "Edit" at bounding box center [344, 128] width 43 height 7
type input "Customer Service"
type textarea "Customer Service"
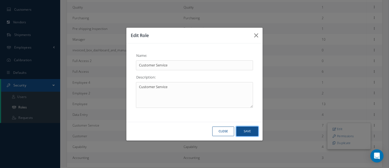
click at [253, 131] on button "Save" at bounding box center [248, 131] width 22 height 10
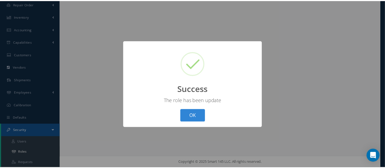
scroll to position [107, 0]
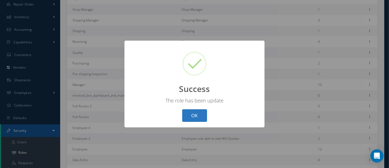
click at [194, 120] on button "OK" at bounding box center [194, 115] width 25 height 13
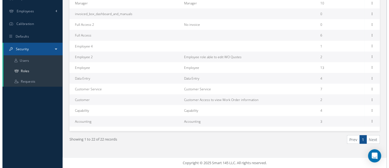
scroll to position [188, 0]
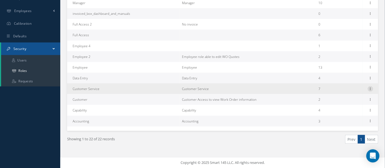
click at [369, 87] on icon at bounding box center [370, 88] width 5 height 4
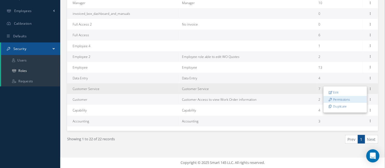
click at [350, 98] on link "Permissions" at bounding box center [344, 99] width 43 height 7
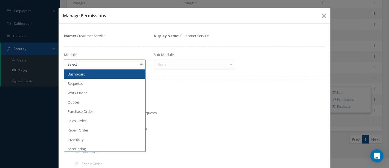
click at [141, 66] on div at bounding box center [142, 64] width 8 height 9
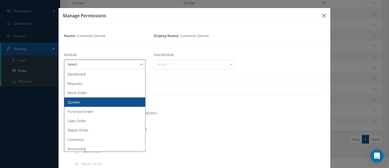
click at [76, 101] on span "Quotes" at bounding box center [74, 101] width 12 height 5
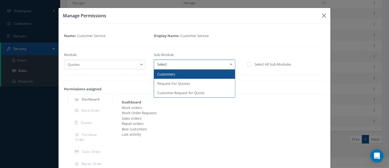
click at [229, 65] on div at bounding box center [232, 64] width 8 height 9
click at [203, 75] on span "Customers" at bounding box center [194, 73] width 81 height 9
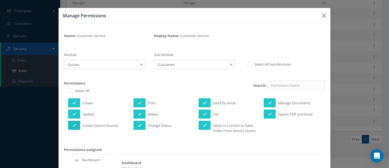
click at [71, 122] on button at bounding box center [74, 125] width 12 height 9
